Goal: Check status: Check status

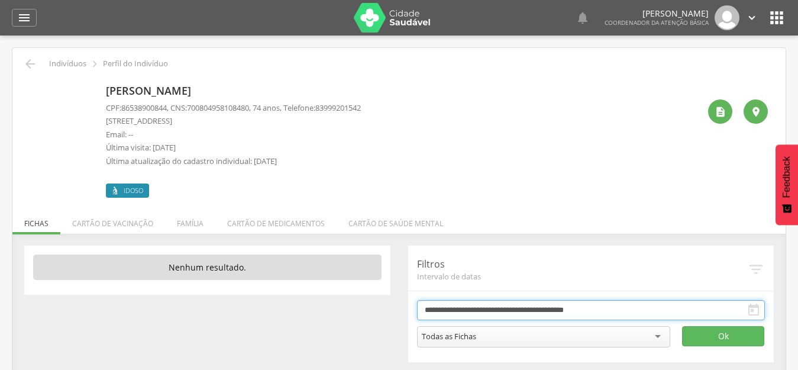
click at [492, 311] on input "**********" at bounding box center [591, 310] width 348 height 20
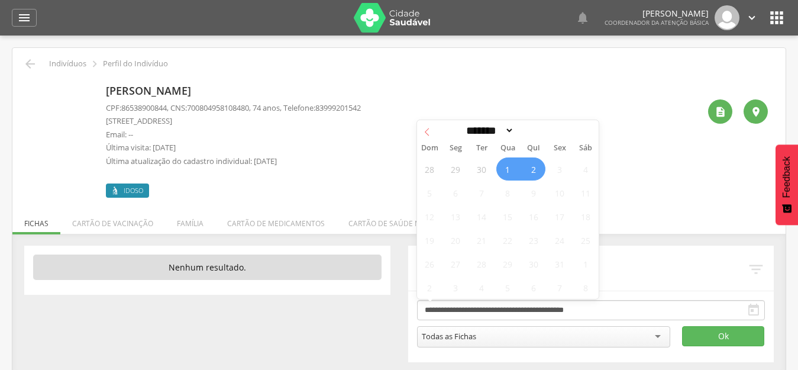
click at [428, 132] on icon at bounding box center [427, 132] width 8 height 8
select select "*"
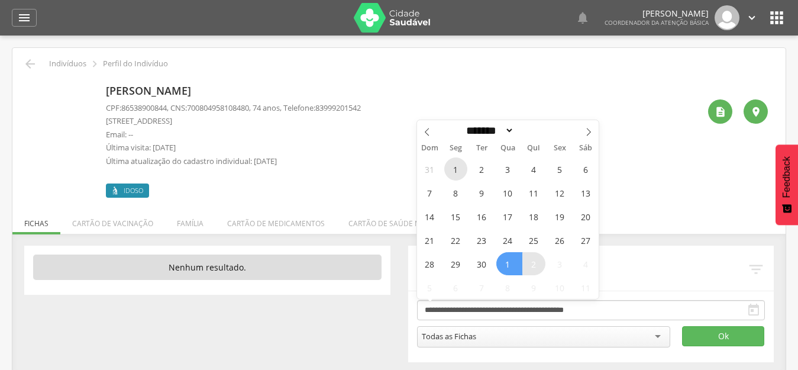
click at [450, 175] on span "1" at bounding box center [455, 168] width 23 height 23
type input "**********"
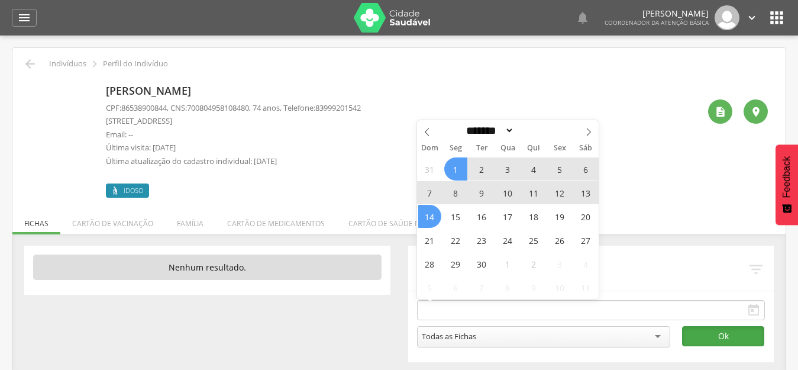
click at [733, 332] on button "Ok" at bounding box center [723, 336] width 82 height 20
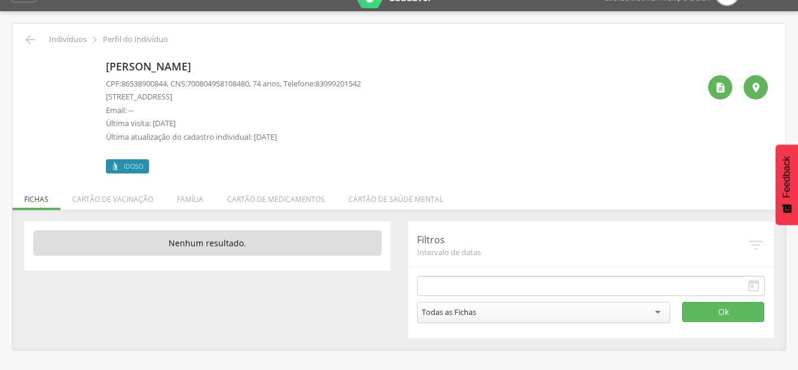
scroll to position [35, 0]
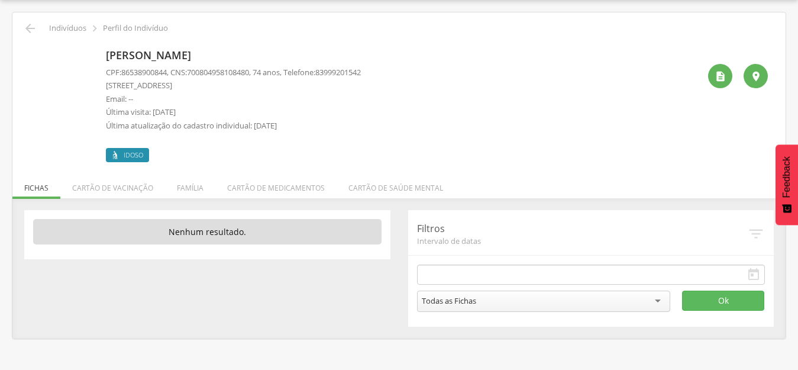
click at [538, 309] on div "Todas as Fichas" at bounding box center [543, 300] width 253 height 21
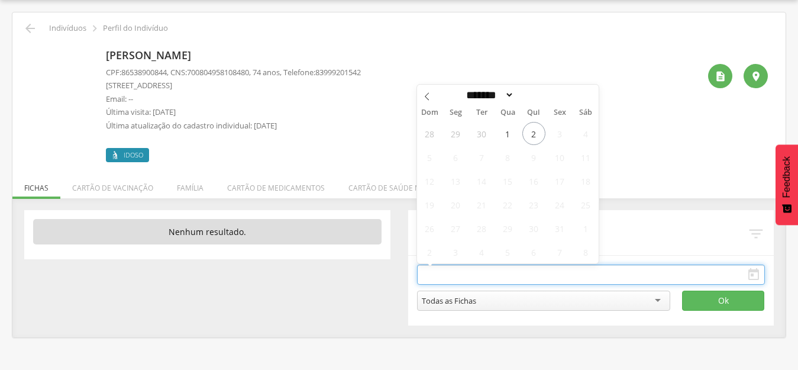
click at [650, 277] on input "text" at bounding box center [591, 274] width 348 height 20
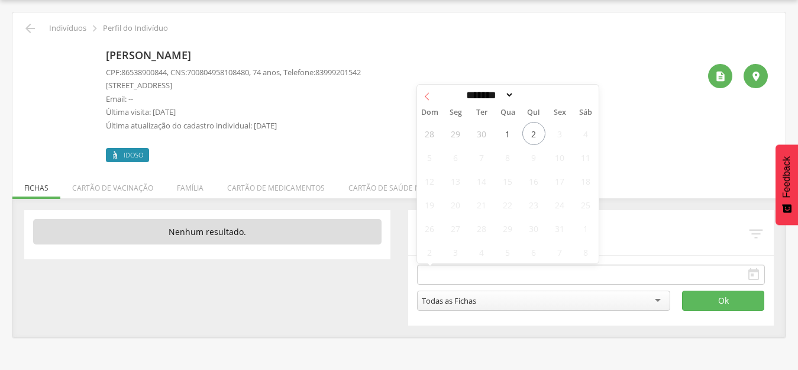
click at [431, 98] on icon at bounding box center [427, 96] width 8 height 8
select select "*"
click at [450, 130] on span "1" at bounding box center [455, 133] width 23 height 23
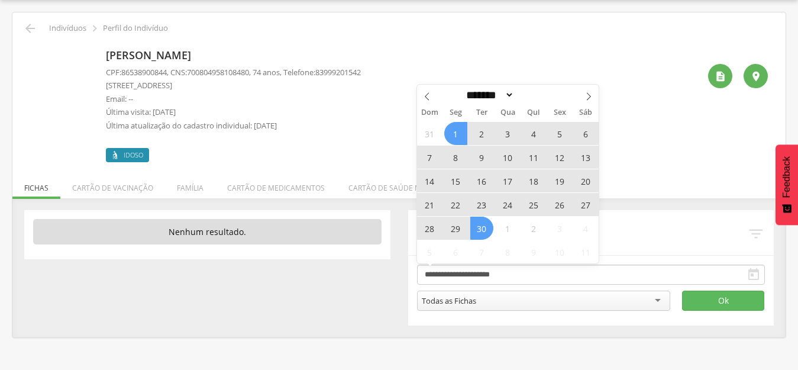
click at [479, 221] on span "30" at bounding box center [481, 228] width 23 height 23
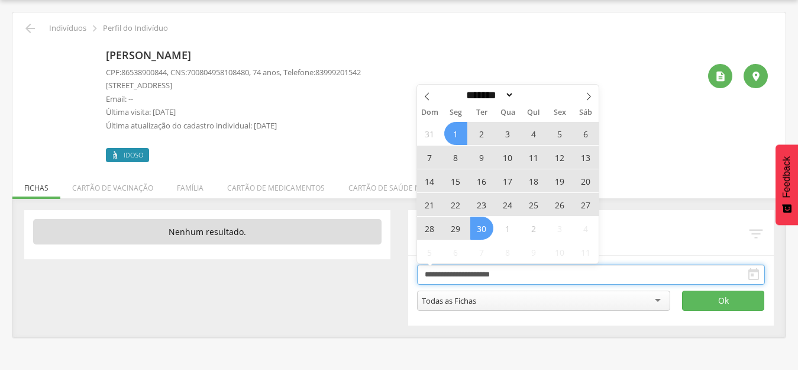
type input "**********"
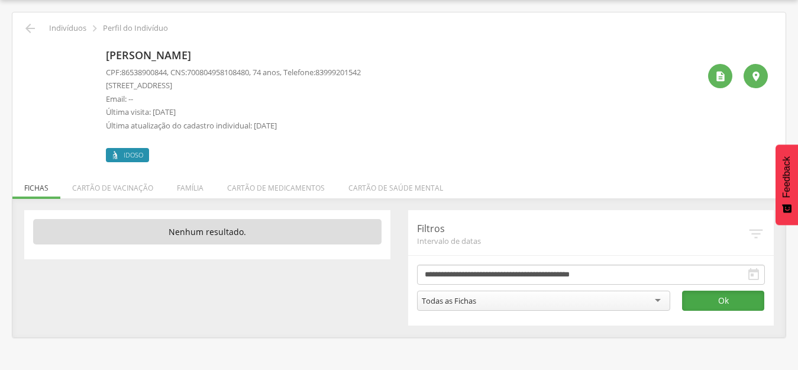
click at [708, 302] on button "Ok" at bounding box center [723, 300] width 82 height 20
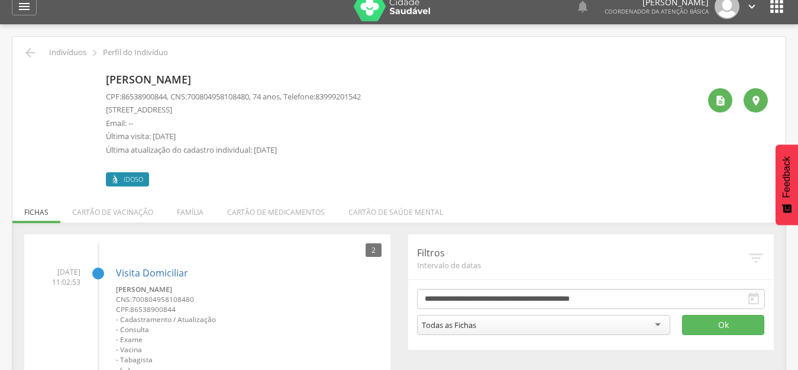
scroll to position [0, 0]
